Goal: Transaction & Acquisition: Purchase product/service

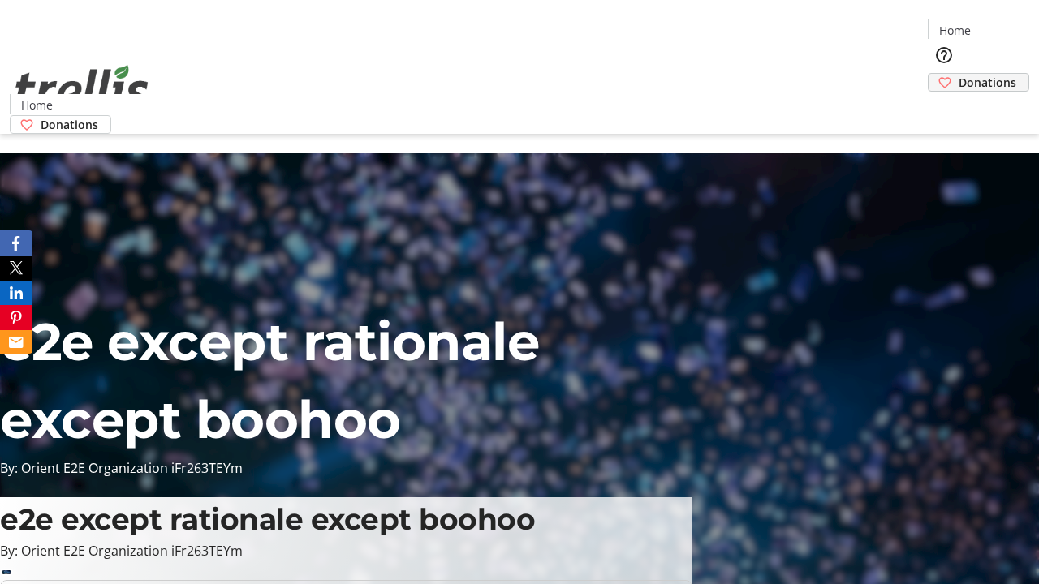
click at [959, 74] on span "Donations" at bounding box center [988, 82] width 58 height 17
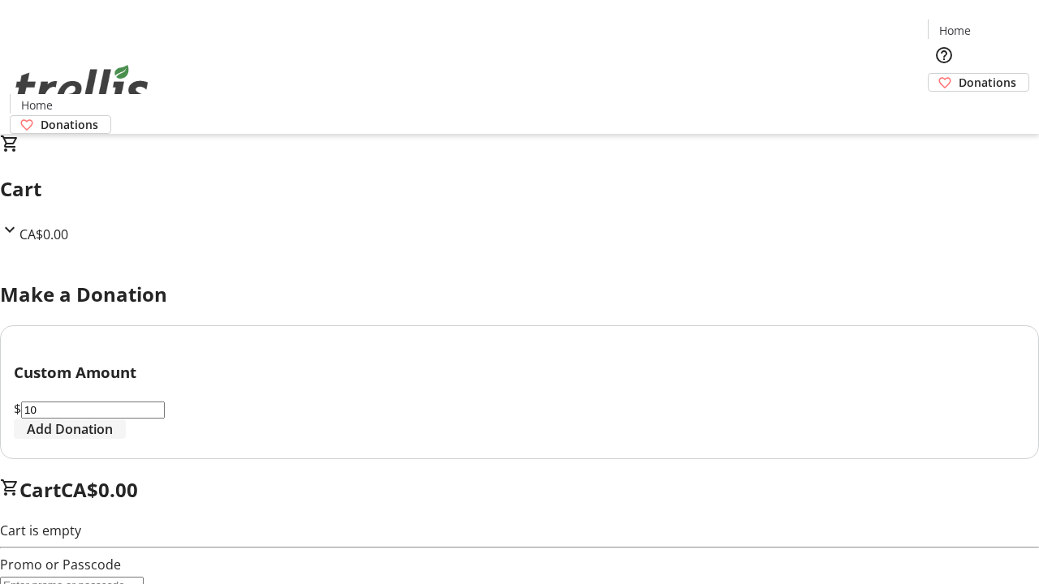
click at [113, 439] on span "Add Donation" at bounding box center [70, 429] width 86 height 19
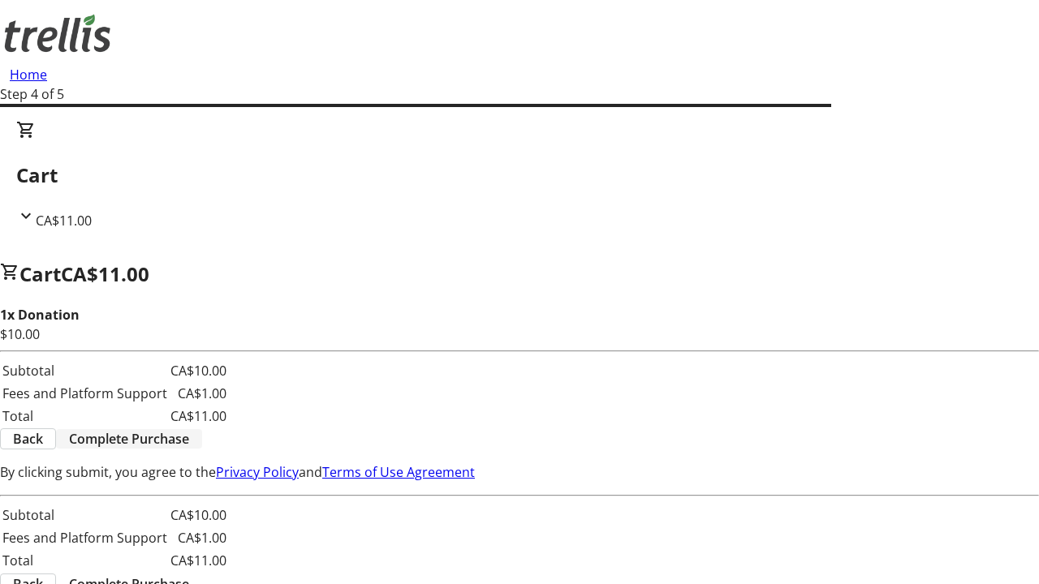
click at [189, 429] on span "Complete Purchase" at bounding box center [129, 438] width 120 height 19
